Goal: Navigation & Orientation: Find specific page/section

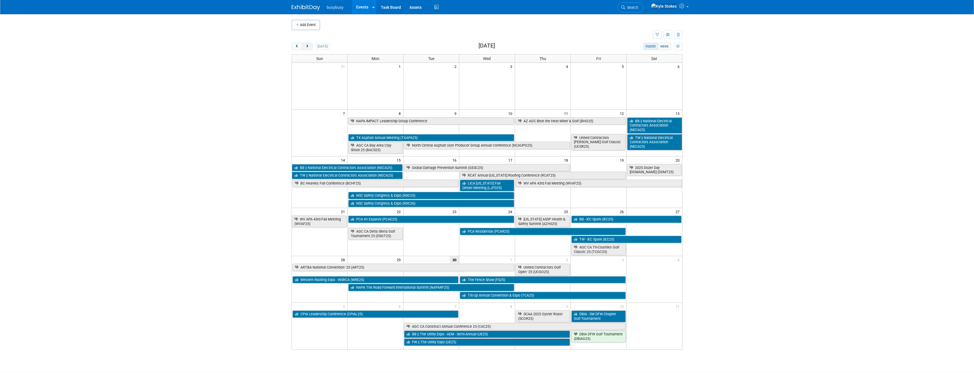
click at [308, 46] on span "next" at bounding box center [307, 47] width 4 height 4
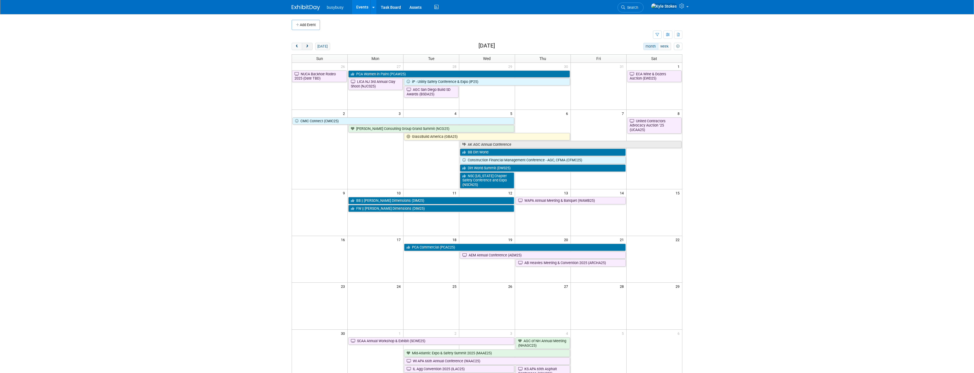
click at [308, 46] on span "next" at bounding box center [307, 47] width 4 height 4
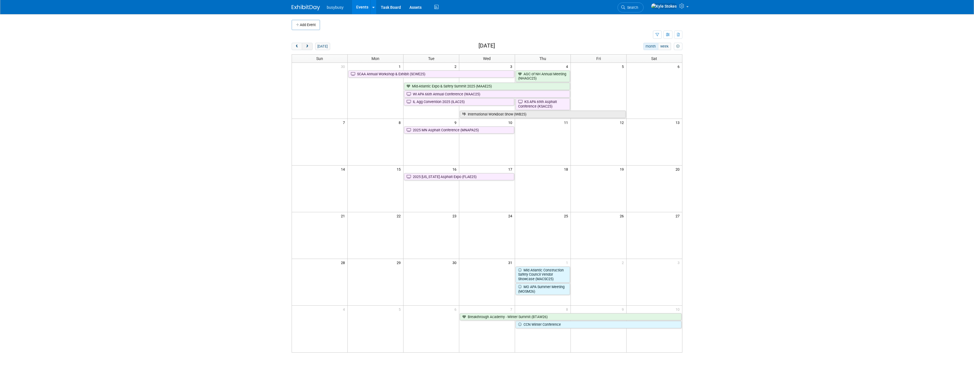
click at [308, 46] on span "next" at bounding box center [307, 47] width 4 height 4
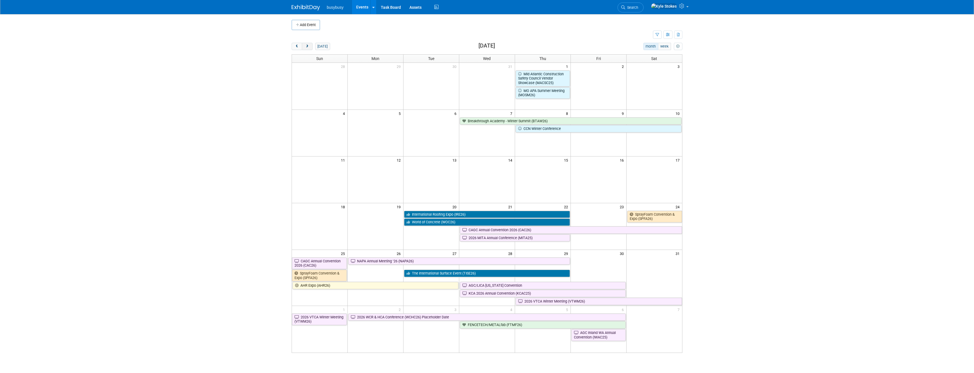
click at [307, 45] on span "next" at bounding box center [307, 47] width 4 height 4
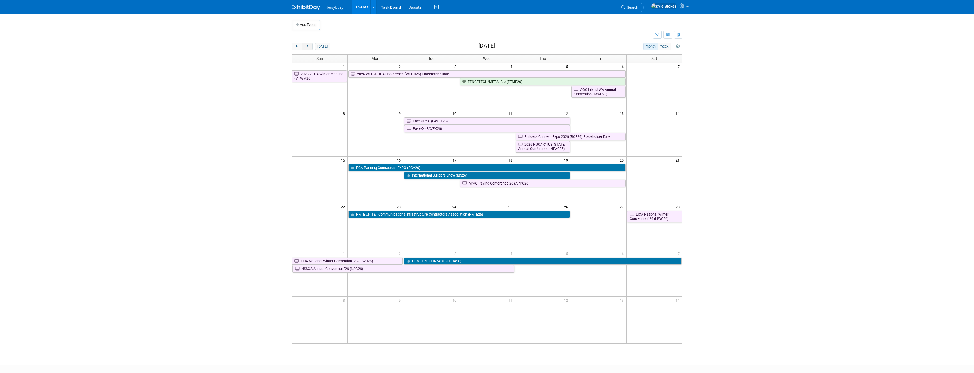
click at [307, 46] on span "next" at bounding box center [307, 47] width 4 height 4
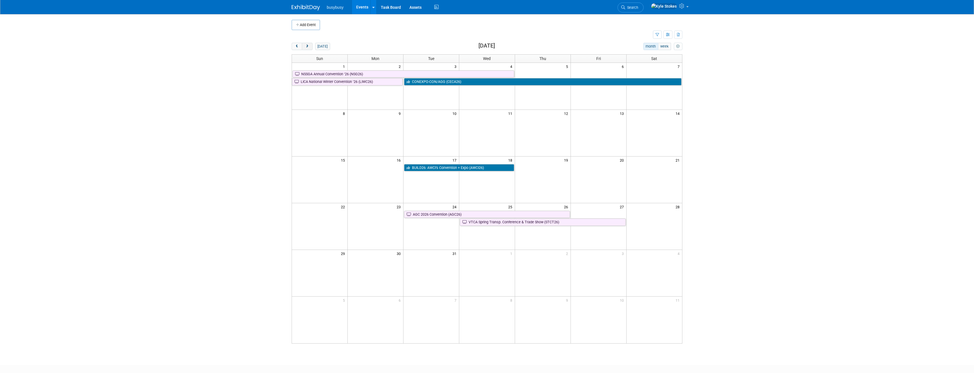
click at [308, 47] on span "next" at bounding box center [307, 47] width 4 height 4
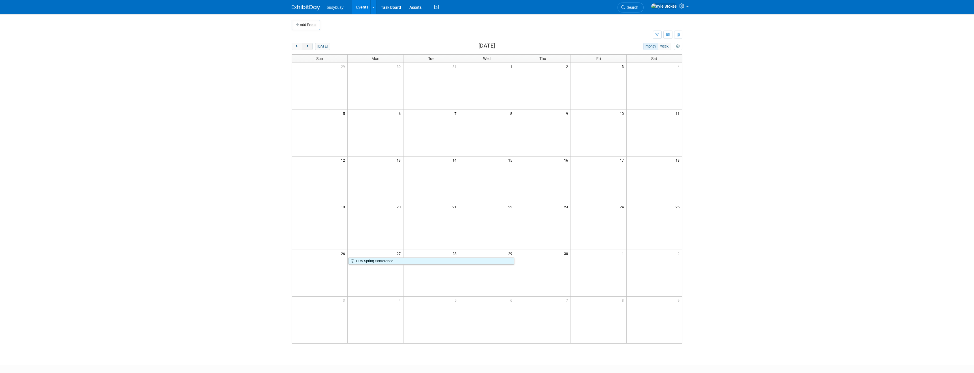
click at [308, 46] on span "next" at bounding box center [307, 47] width 4 height 4
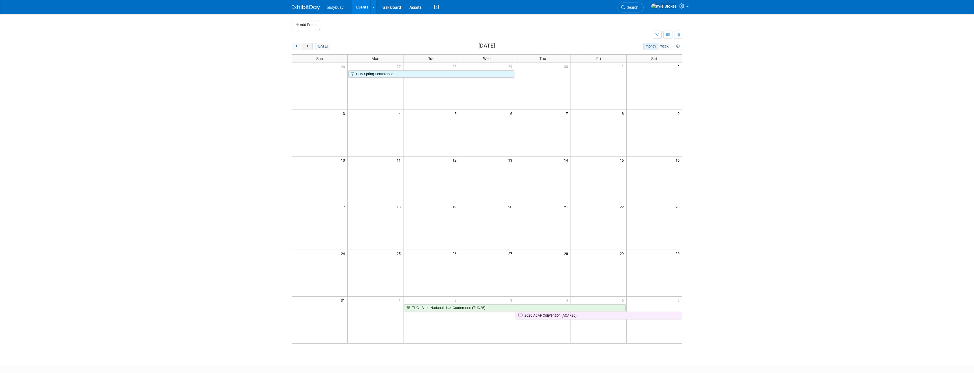
click at [311, 46] on button "next" at bounding box center [307, 46] width 10 height 7
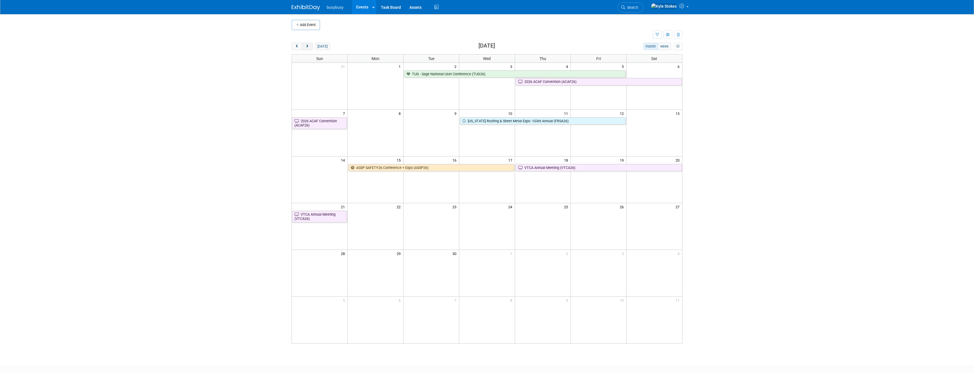
click at [308, 46] on span "next" at bounding box center [307, 47] width 4 height 4
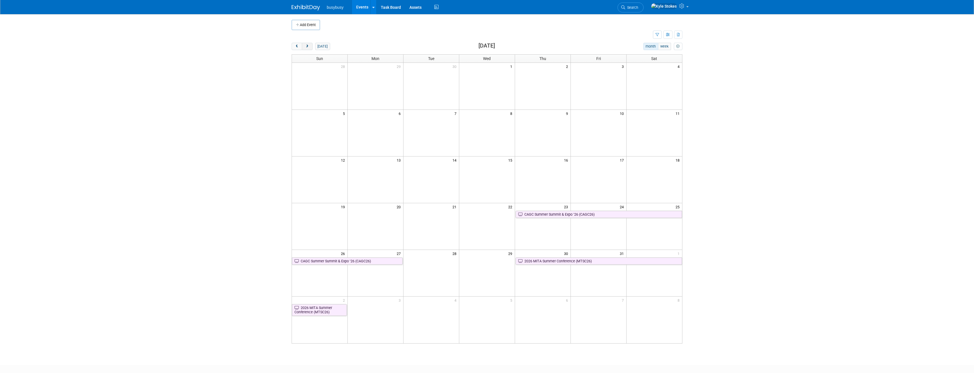
click at [308, 46] on span "next" at bounding box center [307, 47] width 4 height 4
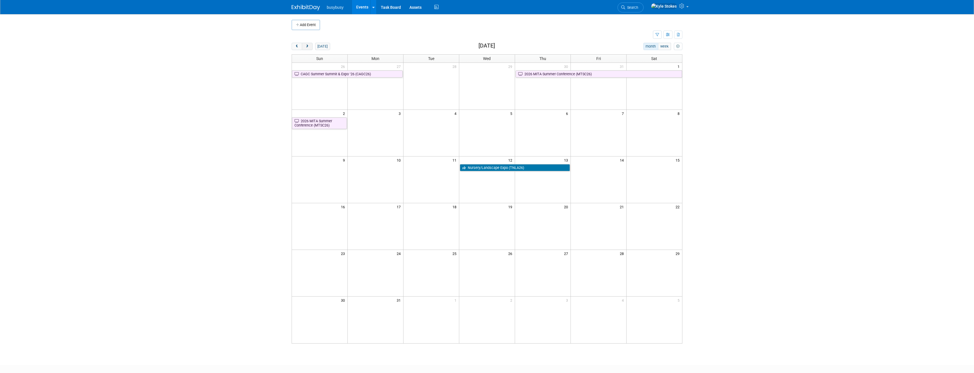
click at [307, 47] on span "next" at bounding box center [307, 47] width 4 height 4
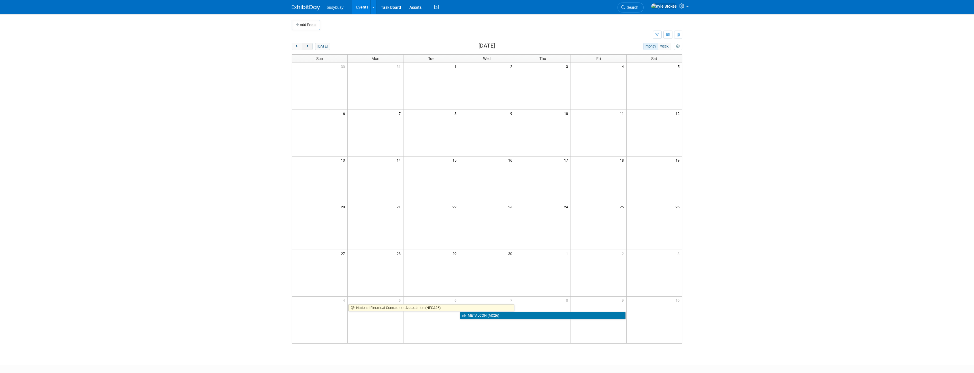
click at [309, 45] on span "next" at bounding box center [307, 47] width 4 height 4
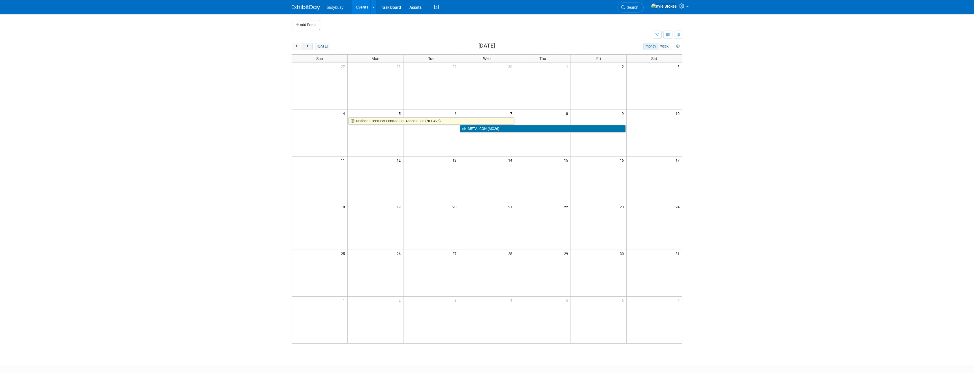
click at [309, 45] on span "next" at bounding box center [307, 47] width 4 height 4
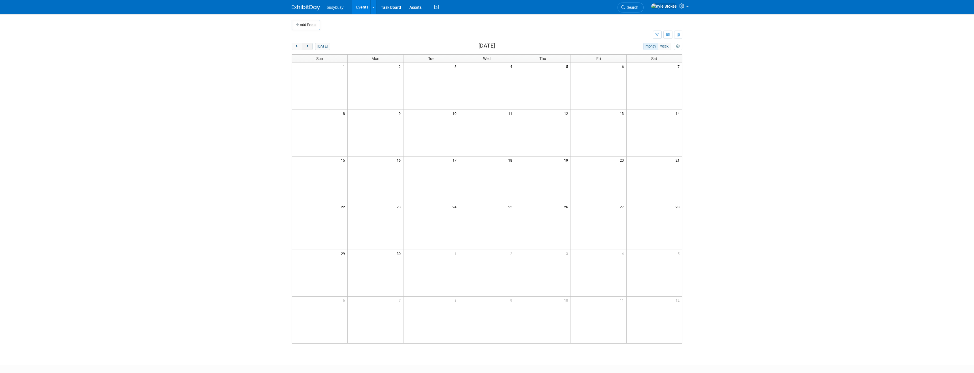
click at [309, 45] on span "next" at bounding box center [307, 47] width 4 height 4
click at [298, 47] on span "prev" at bounding box center [297, 47] width 4 height 4
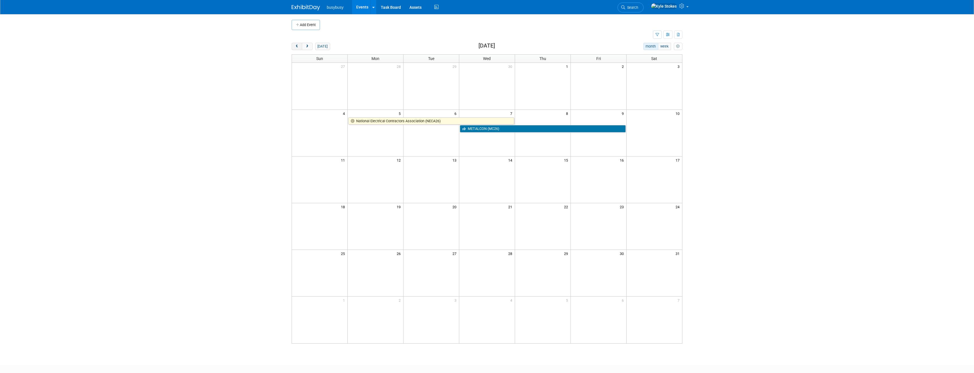
click at [298, 47] on span "prev" at bounding box center [297, 47] width 4 height 4
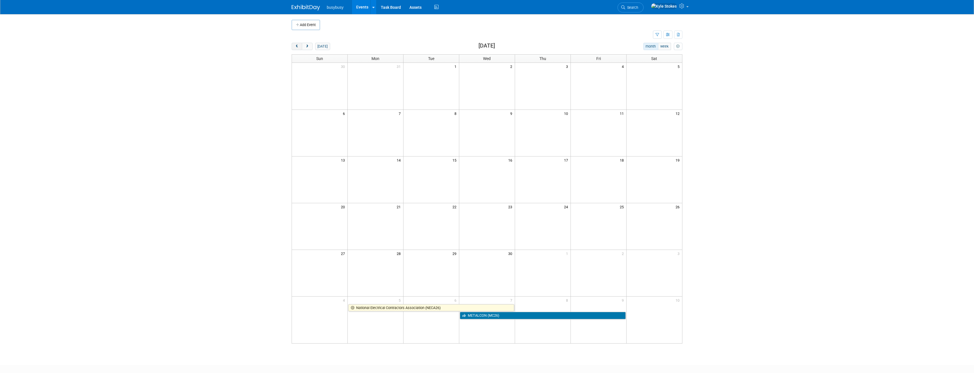
click at [298, 47] on span "prev" at bounding box center [297, 47] width 4 height 4
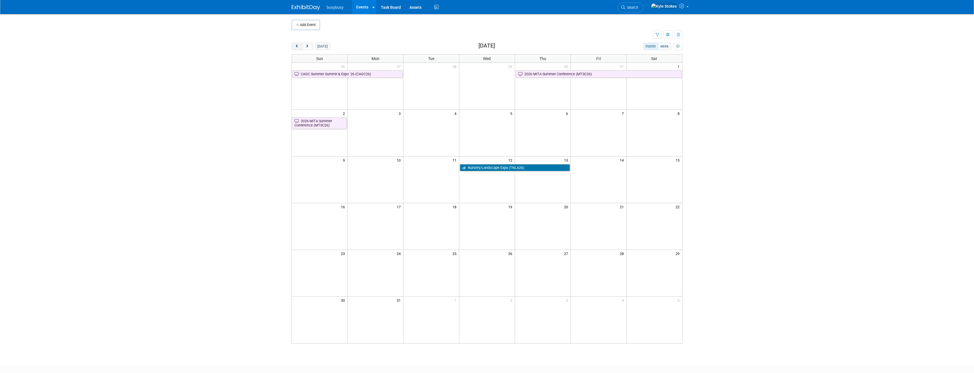
click at [298, 47] on span "prev" at bounding box center [297, 47] width 4 height 4
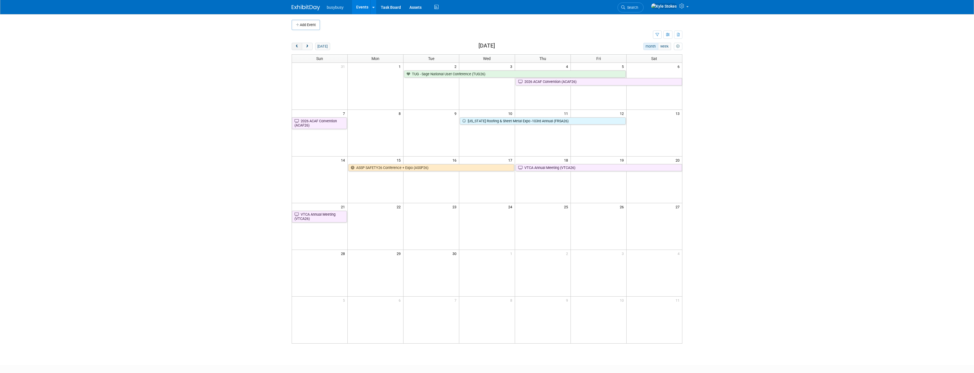
click at [298, 47] on span "prev" at bounding box center [297, 47] width 4 height 4
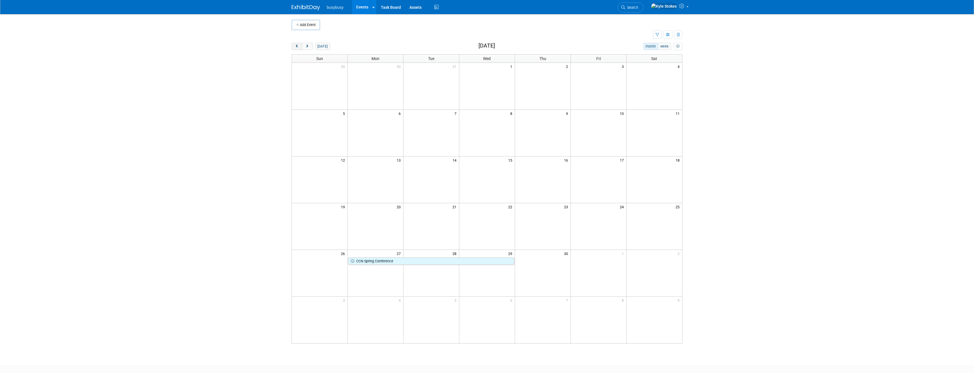
click at [298, 47] on span "prev" at bounding box center [297, 47] width 4 height 4
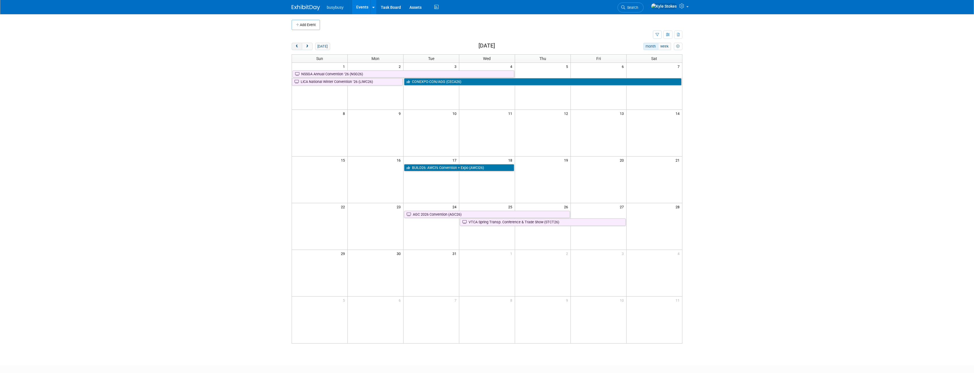
click at [298, 47] on span "prev" at bounding box center [297, 47] width 4 height 4
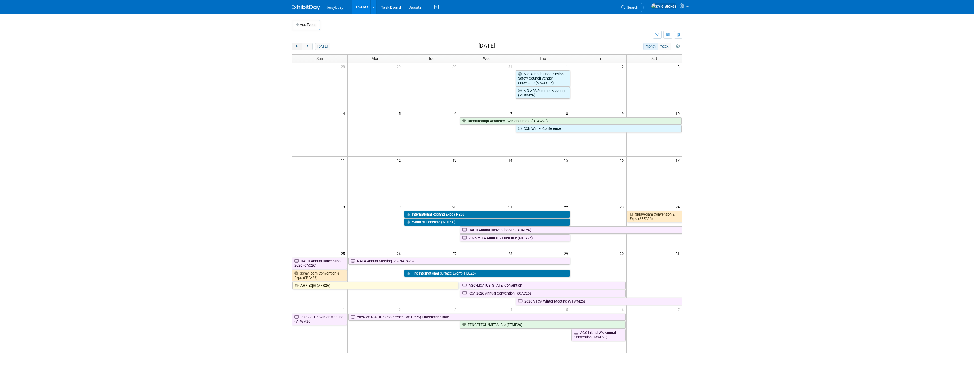
click at [298, 47] on span "prev" at bounding box center [297, 47] width 4 height 4
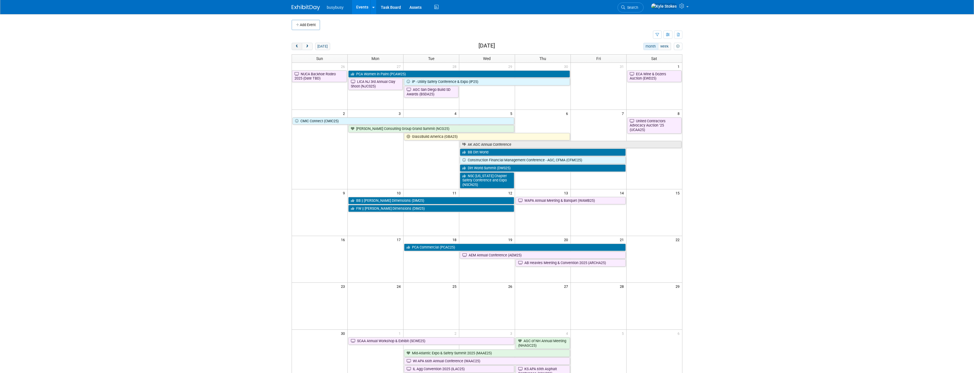
click at [298, 47] on span "prev" at bounding box center [297, 47] width 4 height 4
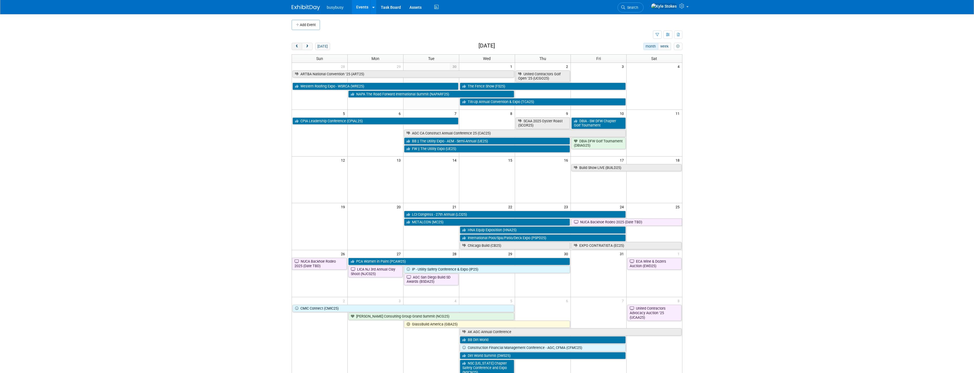
click at [298, 47] on span "prev" at bounding box center [297, 47] width 4 height 4
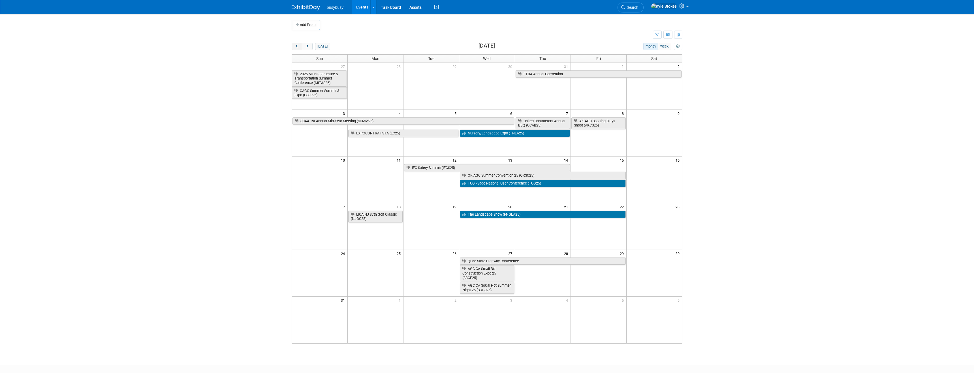
click at [298, 47] on span "prev" at bounding box center [297, 47] width 4 height 4
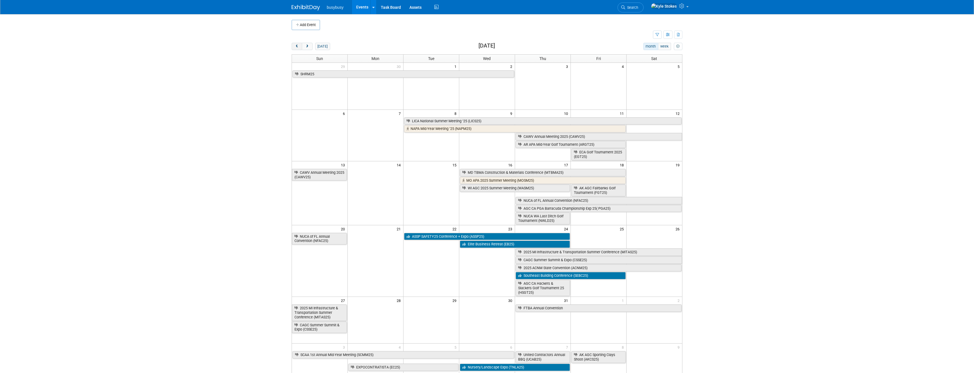
click at [298, 47] on span "prev" at bounding box center [297, 47] width 4 height 4
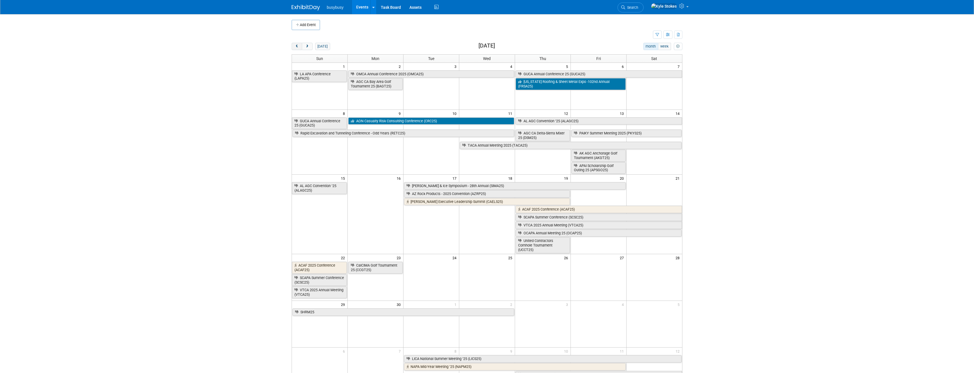
click at [298, 47] on span "prev" at bounding box center [297, 47] width 4 height 4
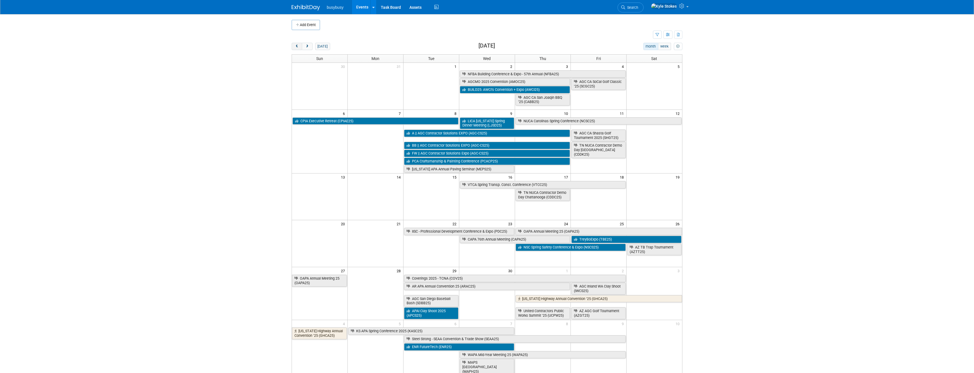
click at [298, 47] on span "prev" at bounding box center [297, 47] width 4 height 4
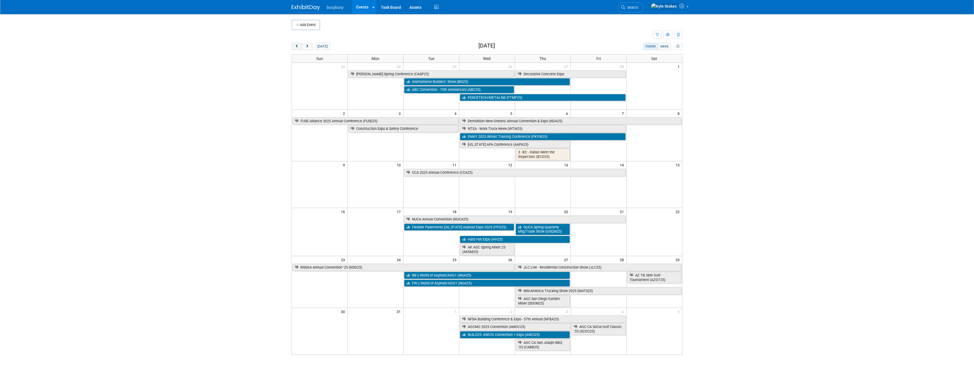
click at [298, 47] on span "prev" at bounding box center [297, 47] width 4 height 4
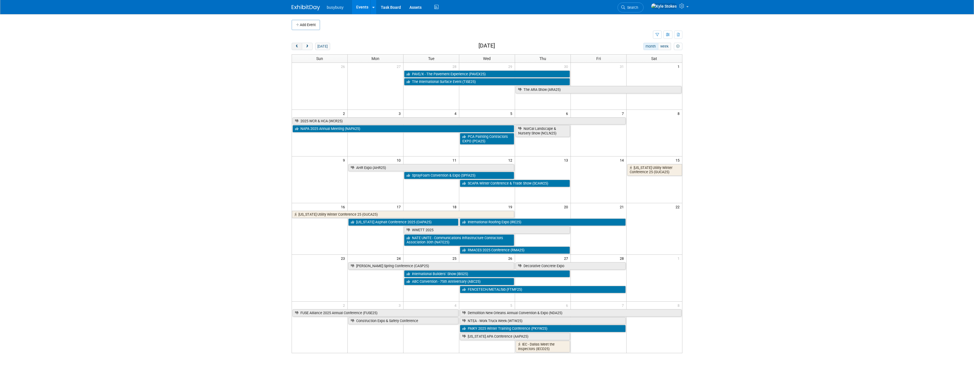
click at [298, 47] on span "prev" at bounding box center [297, 47] width 4 height 4
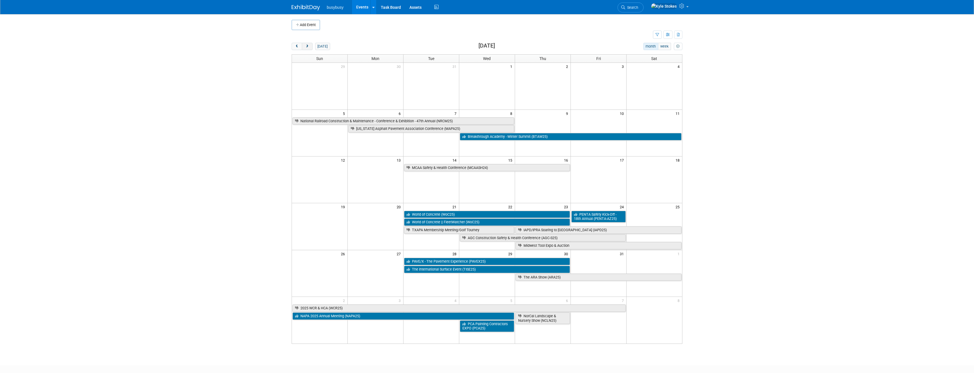
click at [306, 49] on button "next" at bounding box center [307, 46] width 10 height 7
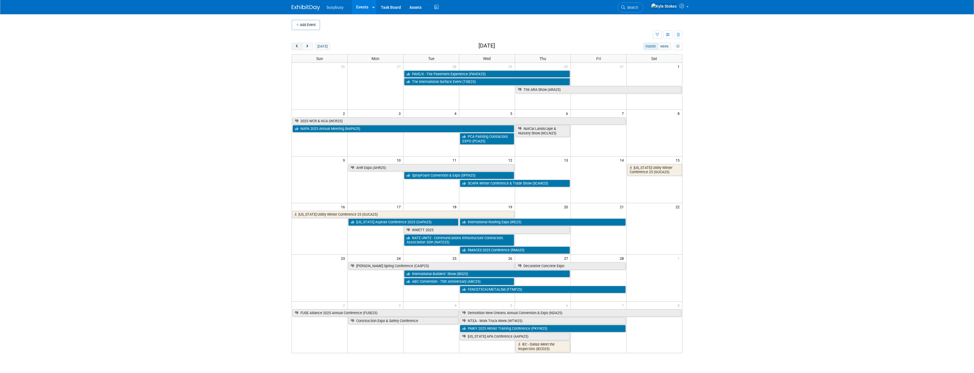
click at [296, 49] on button "prev" at bounding box center [297, 46] width 10 height 7
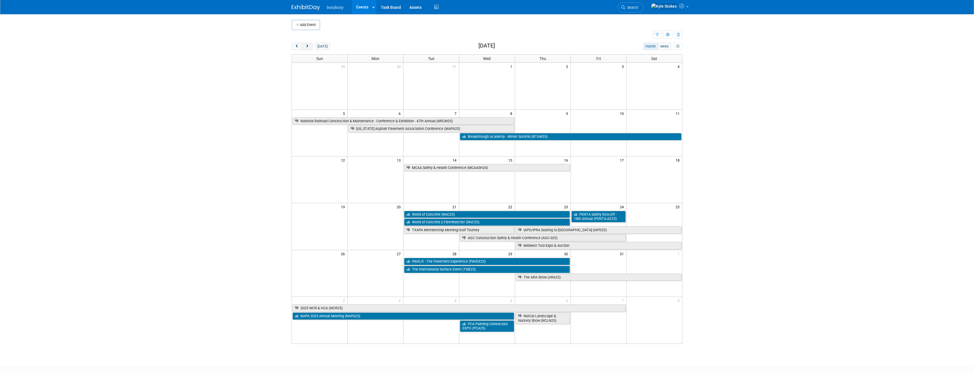
click at [308, 46] on span "next" at bounding box center [307, 47] width 4 height 4
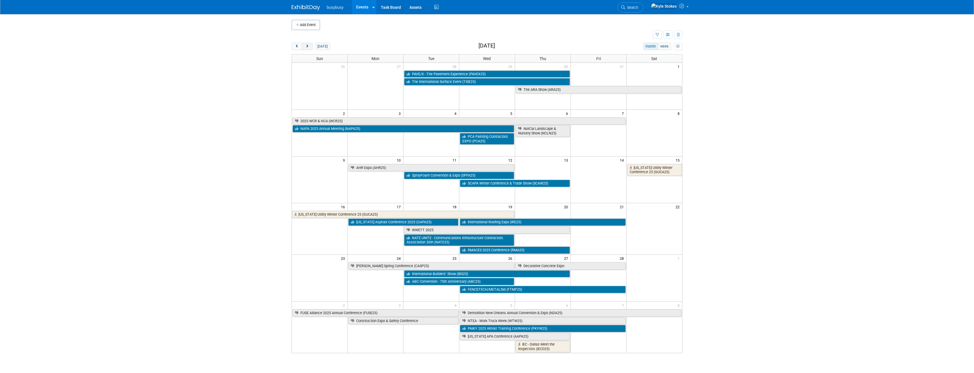
click at [308, 46] on span "next" at bounding box center [307, 47] width 4 height 4
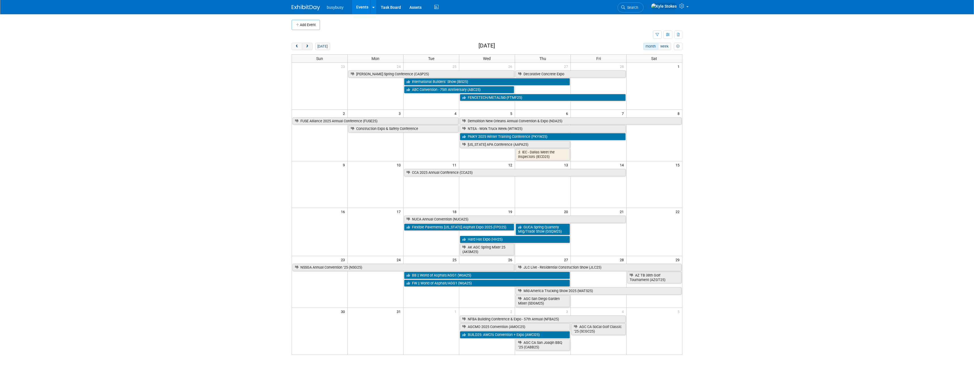
click at [307, 46] on span "next" at bounding box center [307, 47] width 4 height 4
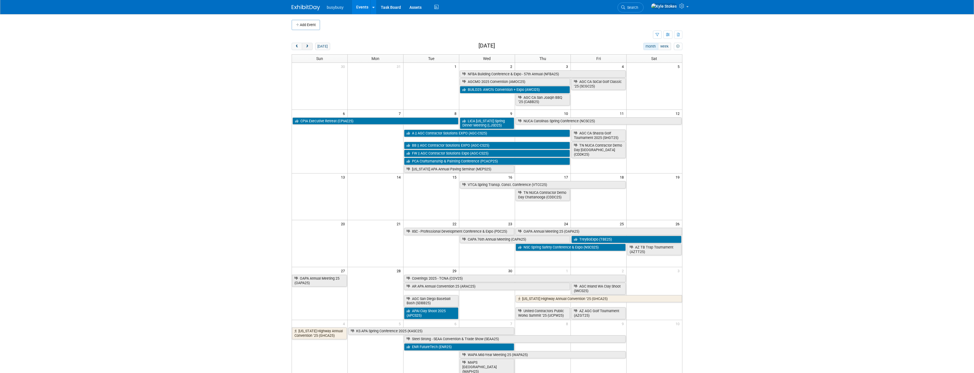
click at [307, 46] on span "next" at bounding box center [307, 47] width 4 height 4
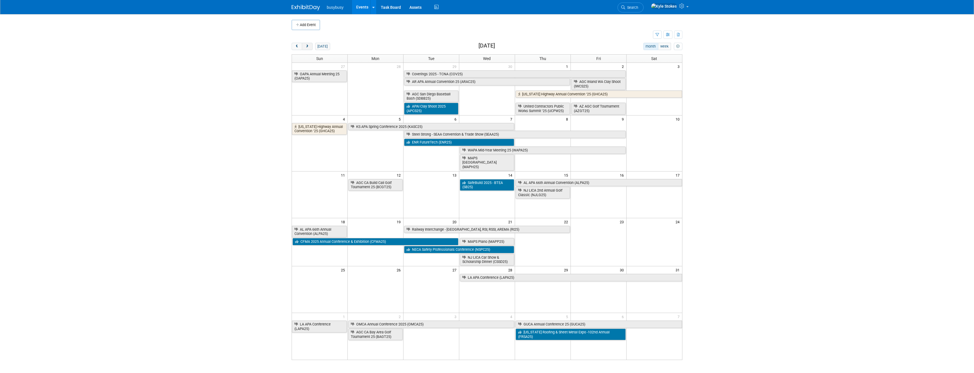
click at [307, 46] on span "next" at bounding box center [307, 47] width 4 height 4
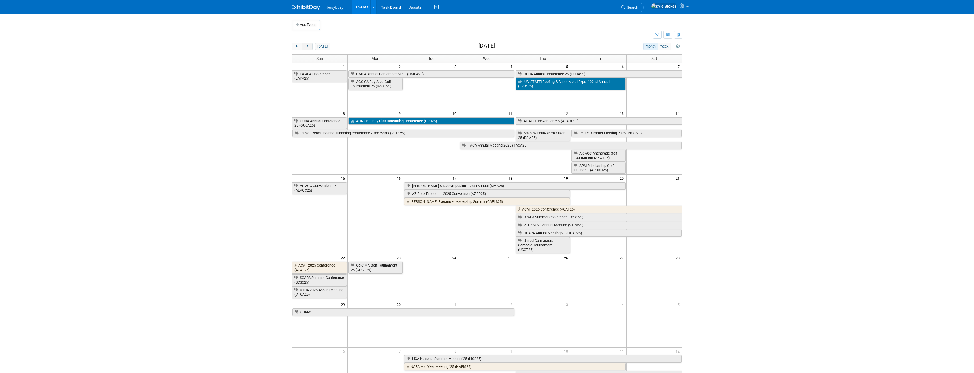
click at [308, 46] on span "next" at bounding box center [307, 47] width 4 height 4
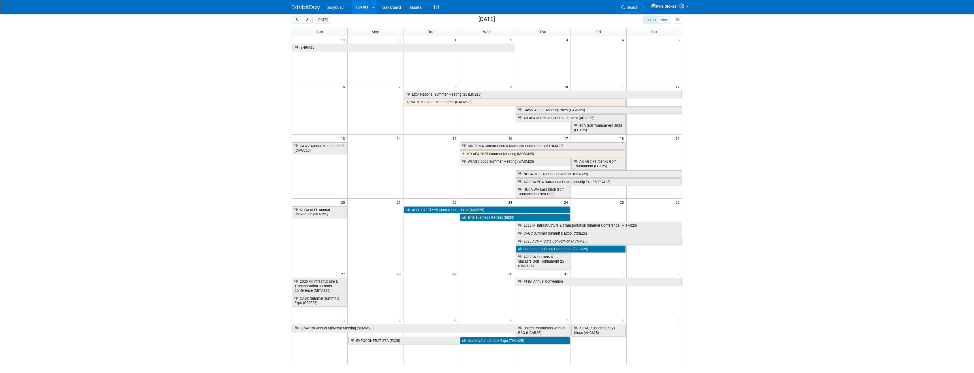
scroll to position [22, 0]
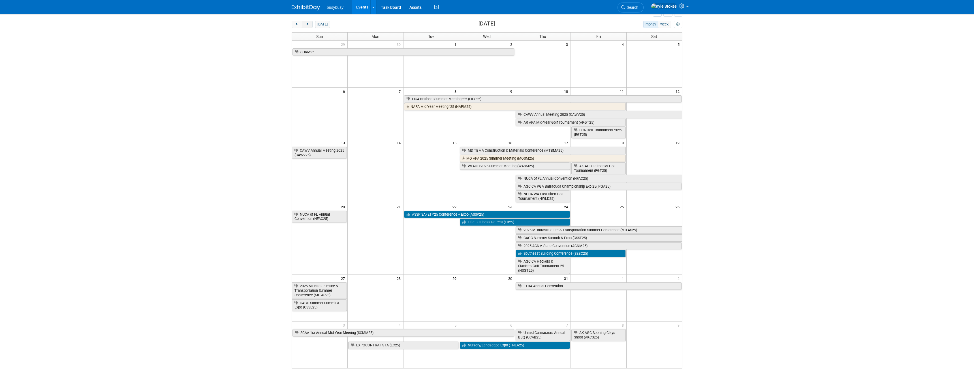
click at [305, 23] on span "next" at bounding box center [307, 25] width 4 height 4
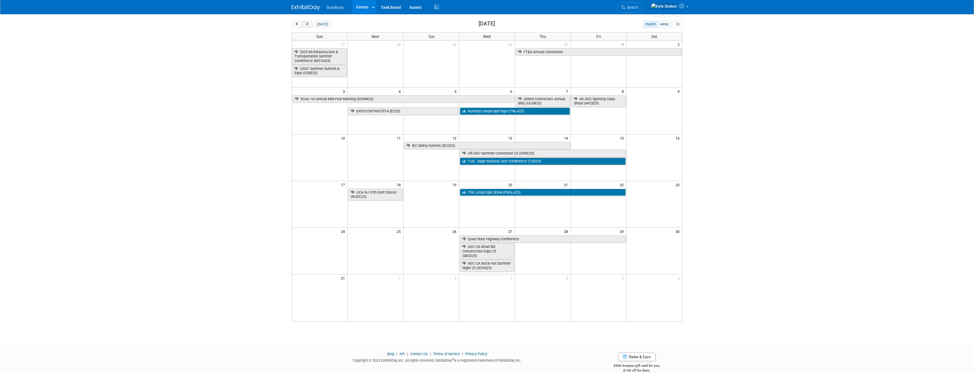
click at [307, 25] on span "next" at bounding box center [307, 25] width 4 height 4
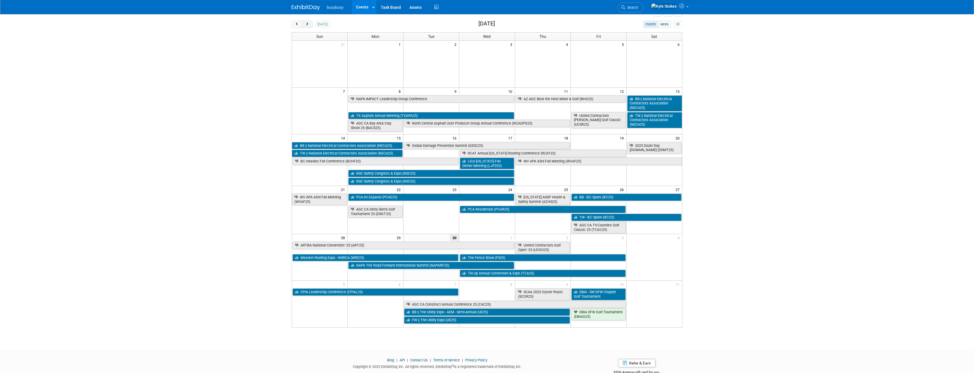
click at [308, 26] on span "next" at bounding box center [307, 25] width 4 height 4
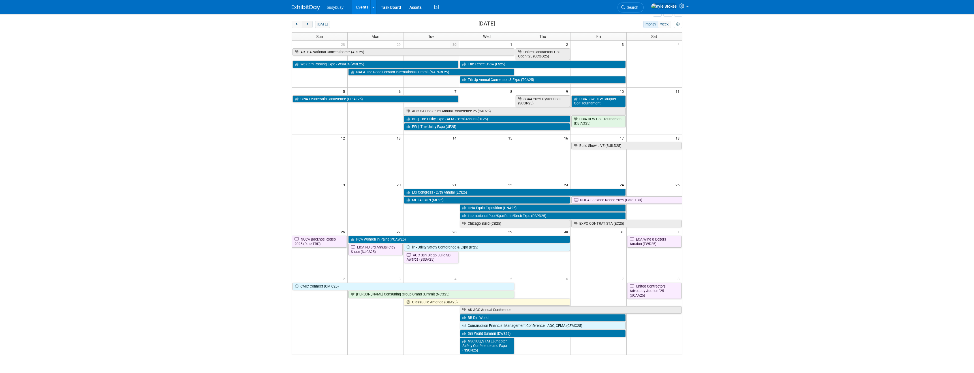
click at [308, 26] on span "next" at bounding box center [307, 25] width 4 height 4
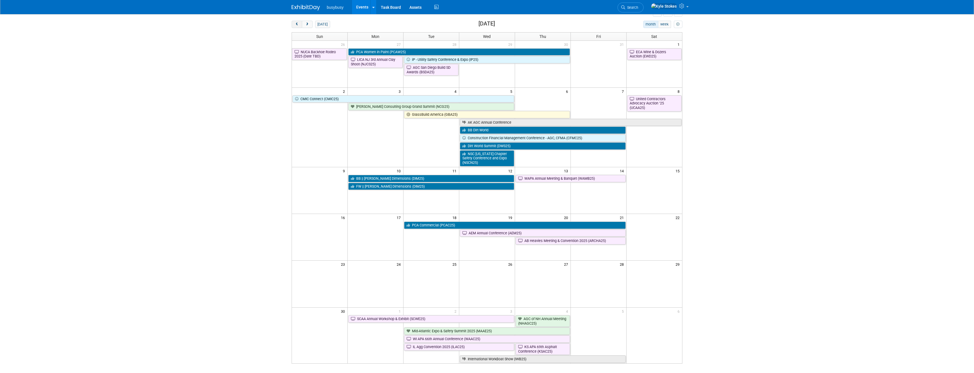
click at [299, 25] on button "prev" at bounding box center [297, 24] width 10 height 7
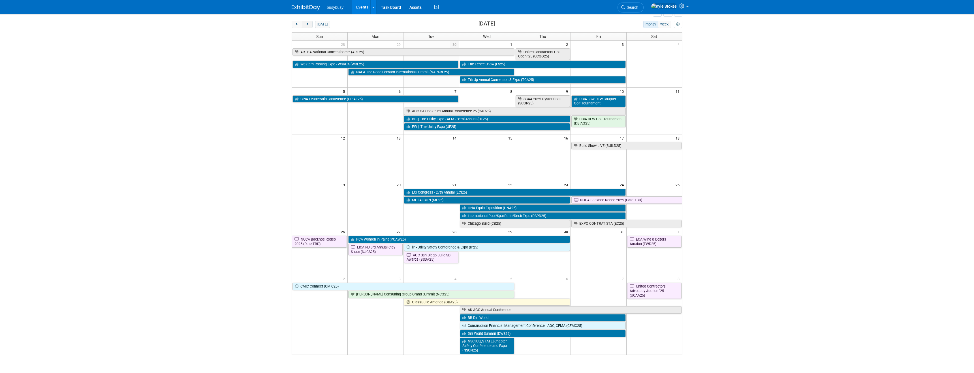
click at [306, 25] on span "next" at bounding box center [307, 25] width 4 height 4
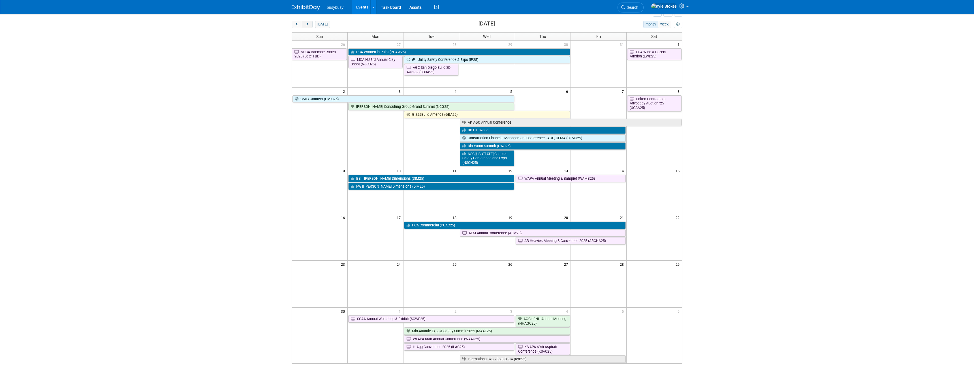
click at [306, 25] on span "next" at bounding box center [307, 25] width 4 height 4
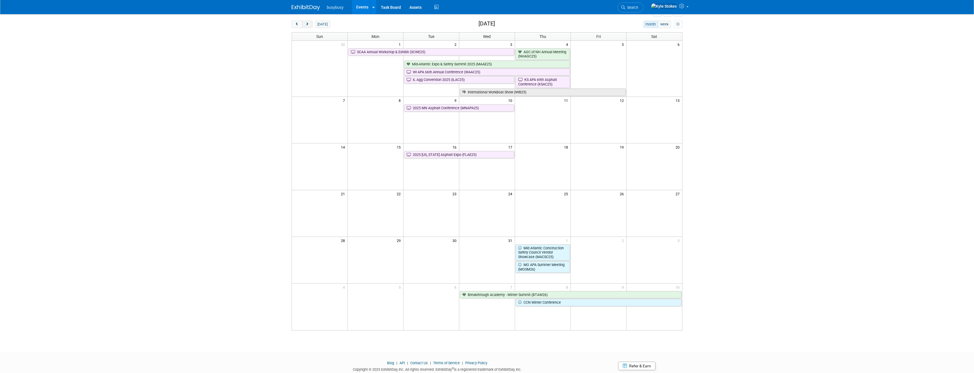
click at [306, 25] on span "next" at bounding box center [307, 25] width 4 height 4
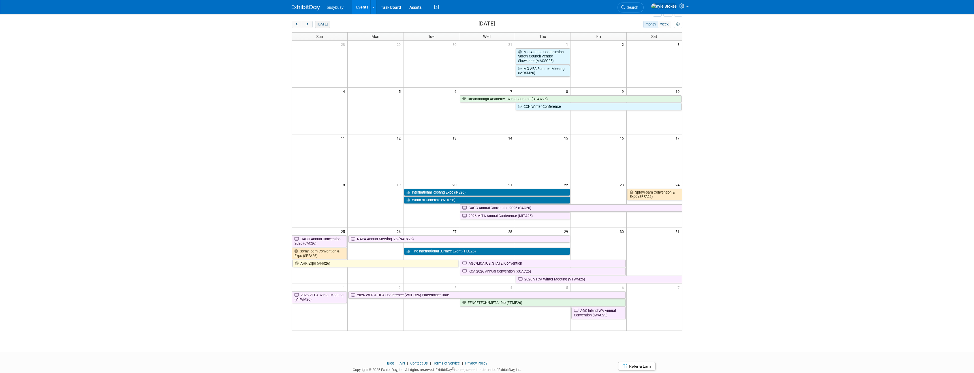
click at [322, 23] on button "[DATE]" at bounding box center [322, 24] width 15 height 7
